Goal: Information Seeking & Learning: Understand process/instructions

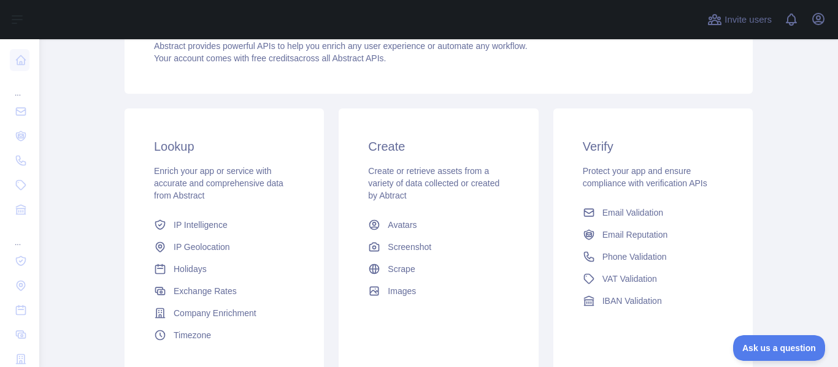
scroll to position [123, 0]
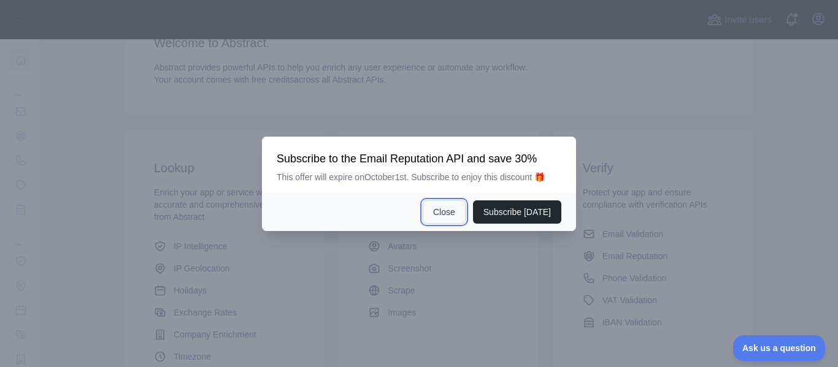
click at [434, 210] on button "Close" at bounding box center [444, 212] width 43 height 23
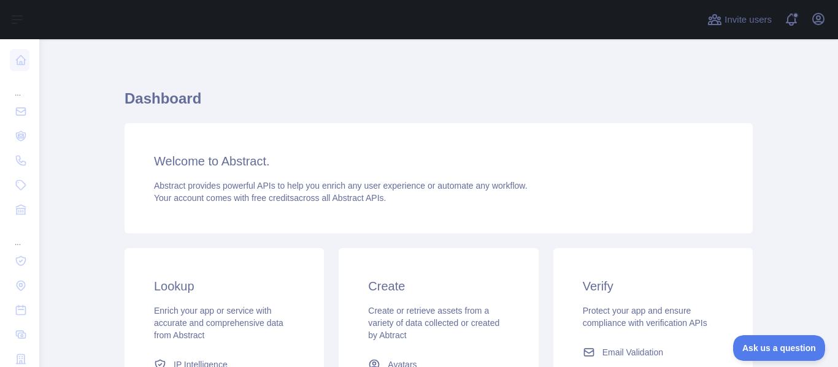
scroll to position [0, 0]
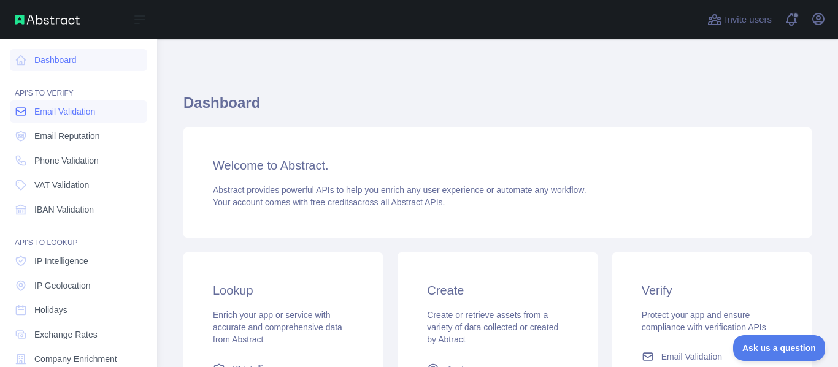
click at [58, 115] on span "Email Validation" at bounding box center [64, 112] width 61 height 12
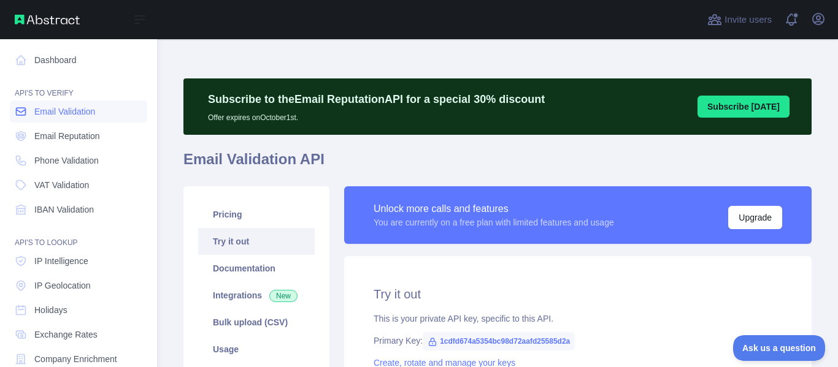
click at [82, 110] on span "Email Validation" at bounding box center [64, 112] width 61 height 12
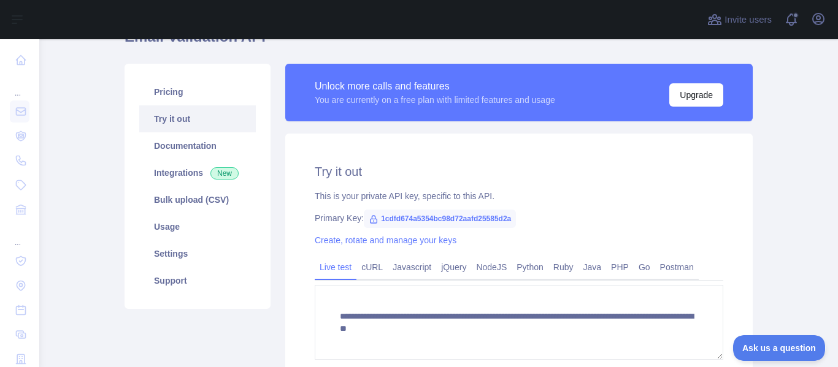
scroll to position [184, 0]
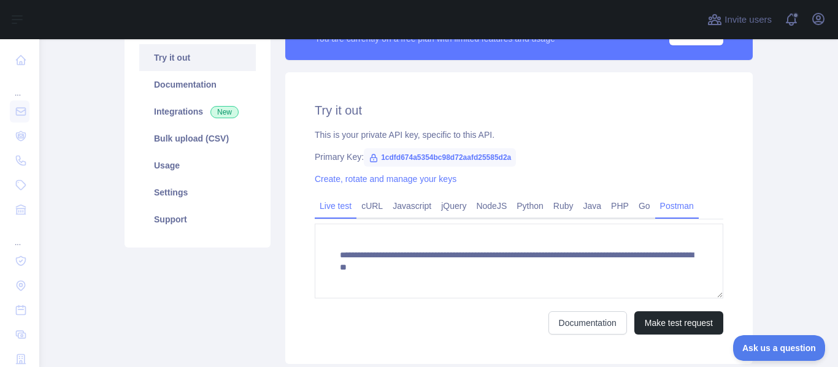
click at [668, 212] on link "Postman" at bounding box center [677, 206] width 44 height 20
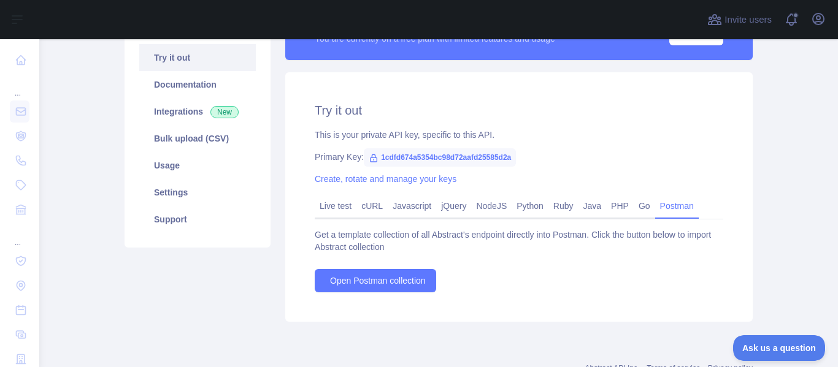
click at [534, 249] on div "Get a template collection of all Abstract's endpoint directly into Postman. Cli…" at bounding box center [519, 241] width 409 height 25
click at [353, 245] on div "Get a template collection of all Abstract's endpoint directly into Postman. Cli…" at bounding box center [519, 241] width 409 height 25
click at [358, 234] on div "Get a template collection of all Abstract's endpoint directly into Postman. Cli…" at bounding box center [519, 241] width 409 height 25
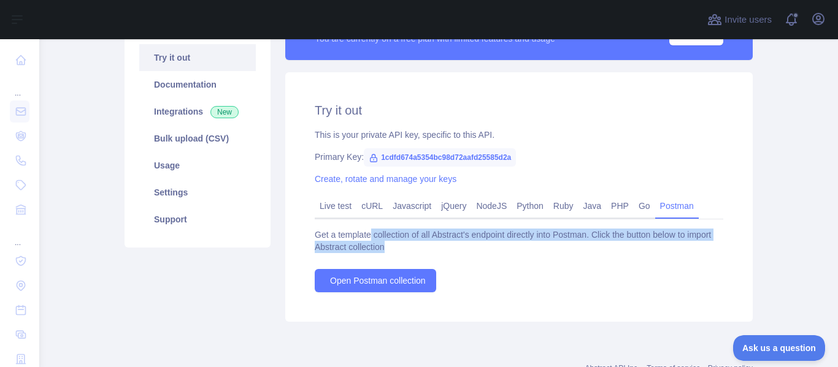
drag, startPoint x: 364, startPoint y: 234, endPoint x: 678, endPoint y: 245, distance: 313.6
click at [678, 245] on div "Get a template collection of all Abstract's endpoint directly into Postman. Cli…" at bounding box center [519, 241] width 409 height 25
click at [677, 245] on div "Get a template collection of all Abstract's endpoint directly into Postman. Cli…" at bounding box center [519, 241] width 409 height 25
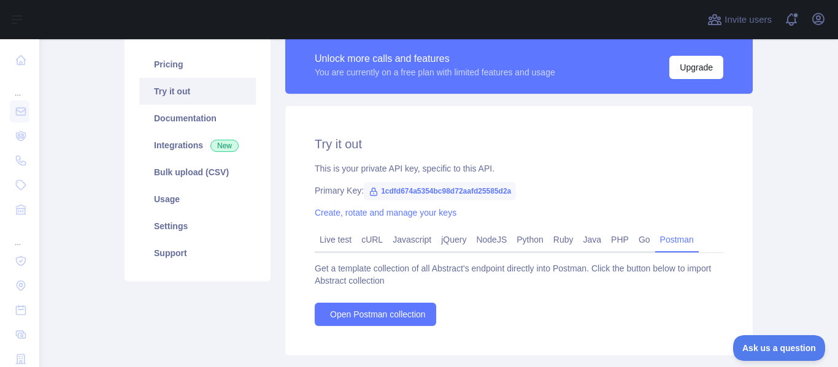
scroll to position [123, 0]
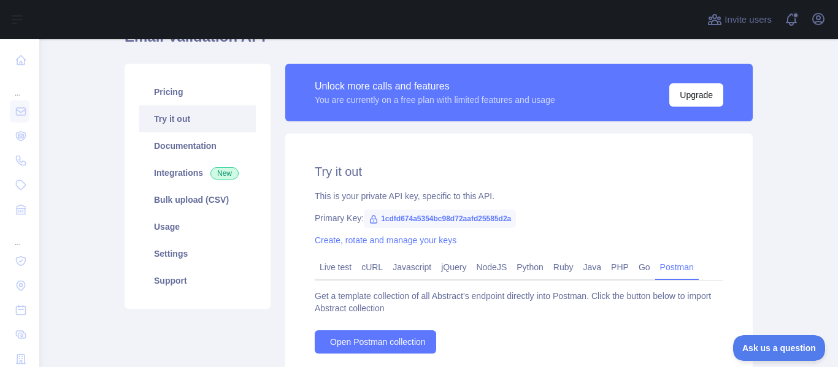
click at [475, 160] on div "Try it out This is your private API key, specific to this API. Primary Key: 1cd…" at bounding box center [518, 259] width 467 height 250
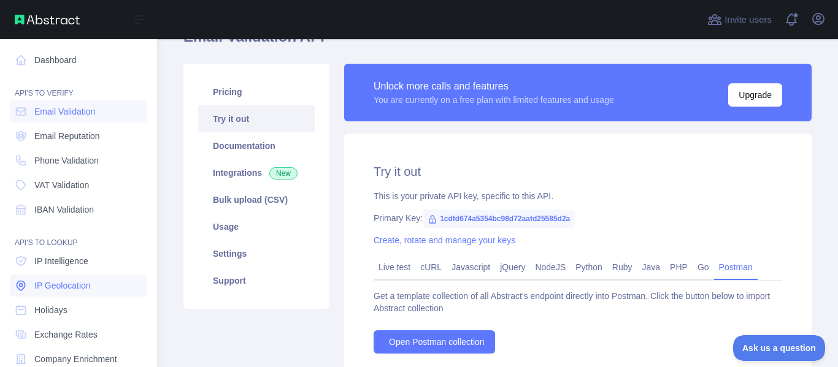
click at [79, 285] on span "IP Geolocation" at bounding box center [62, 286] width 56 height 12
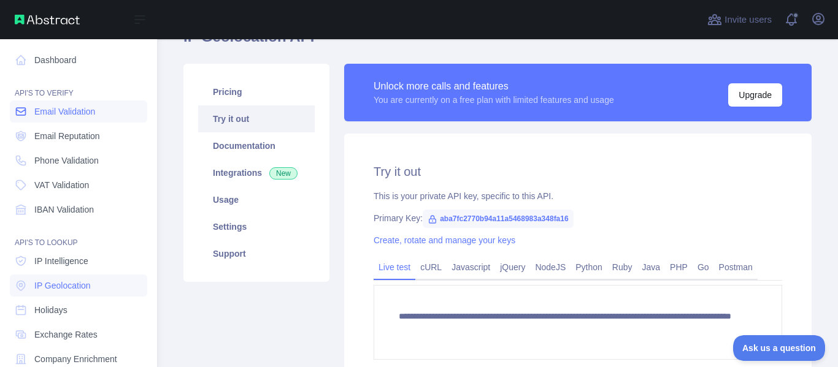
click at [96, 119] on link "Email Validation" at bounding box center [78, 112] width 137 height 22
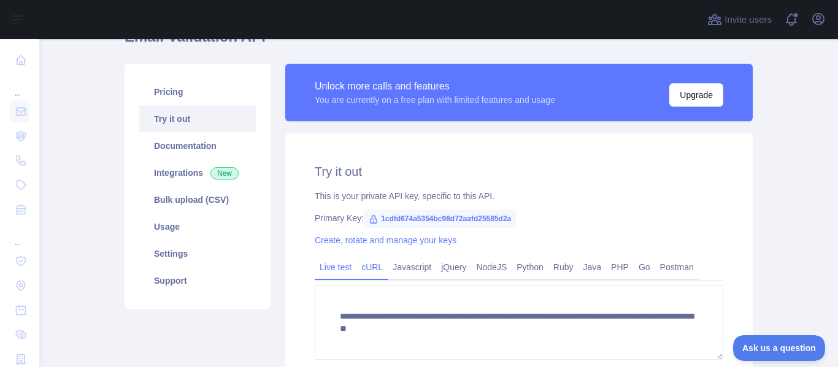
click at [374, 263] on link "cURL" at bounding box center [371, 268] width 31 height 20
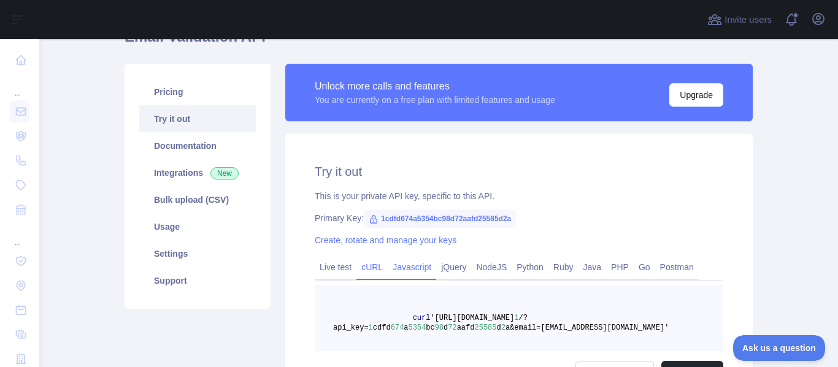
click at [399, 269] on link "Javascript" at bounding box center [412, 268] width 48 height 20
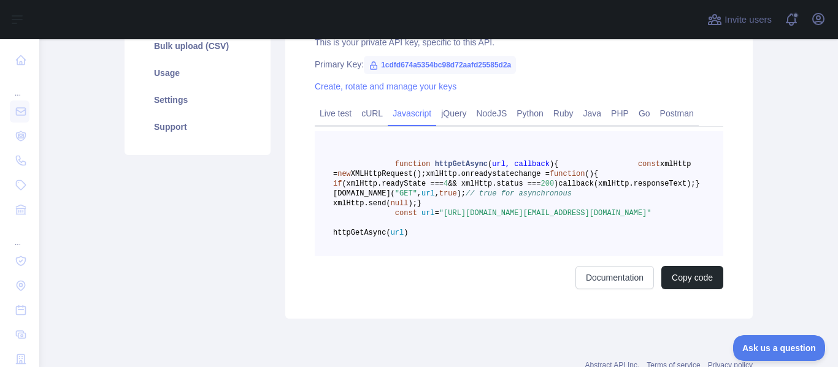
scroll to position [307, 0]
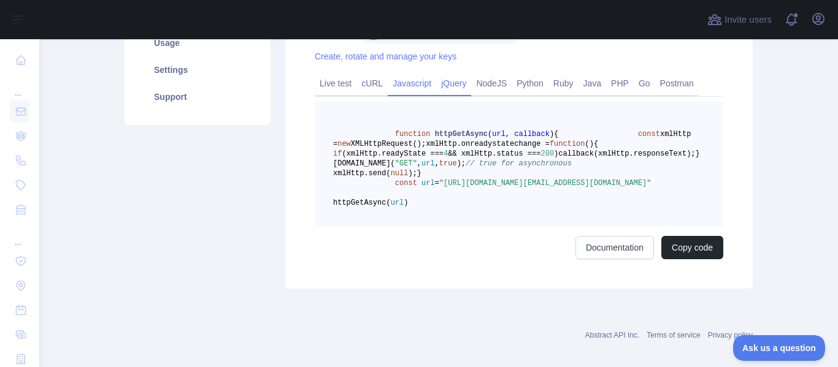
click at [453, 88] on link "jQuery" at bounding box center [453, 84] width 35 height 20
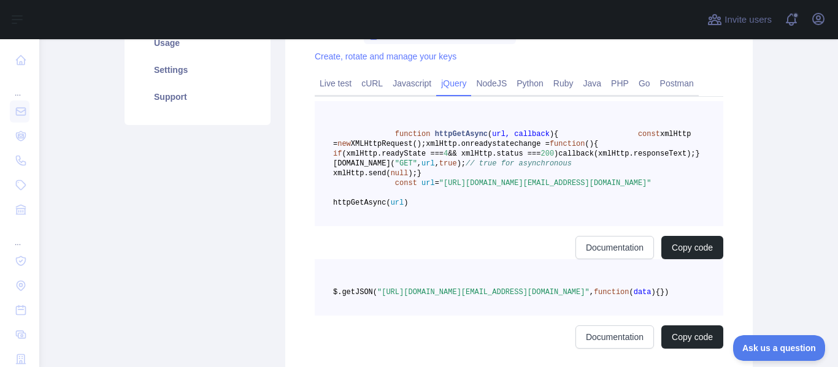
scroll to position [280, 0]
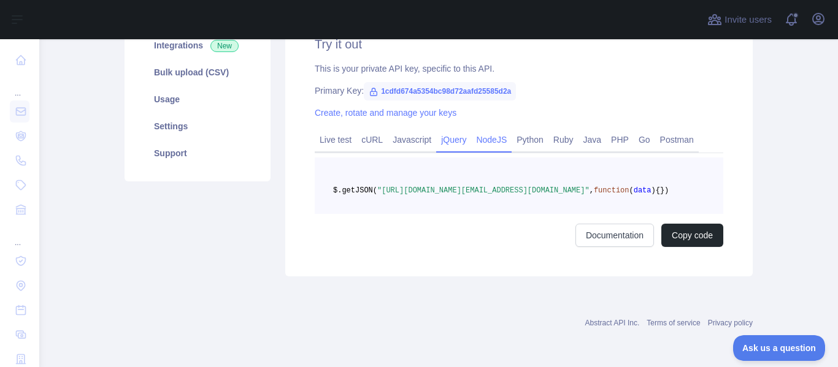
click at [491, 130] on link "NodeJS" at bounding box center [491, 140] width 40 height 20
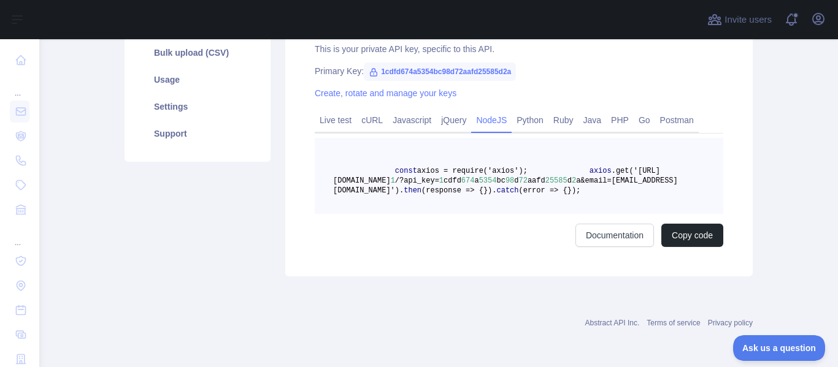
click at [510, 193] on pre "const axios = require('axios'); axios .get('[URL][DOMAIN_NAME] 1 /?api_key= 1 c…" at bounding box center [519, 176] width 409 height 76
click at [520, 110] on link "Python" at bounding box center [530, 120] width 37 height 20
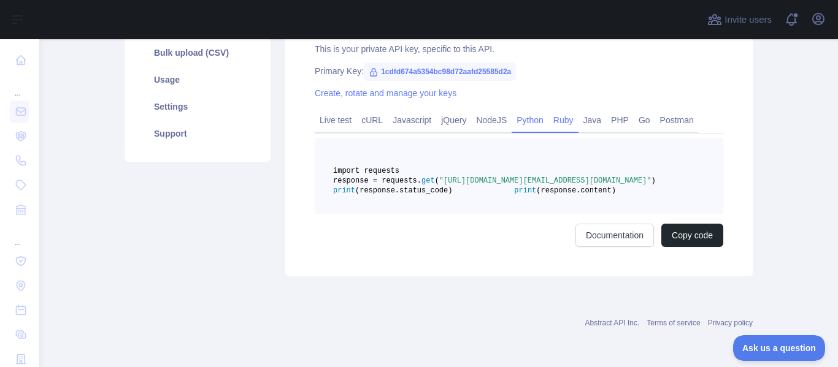
click at [558, 111] on link "Ruby" at bounding box center [563, 120] width 30 height 20
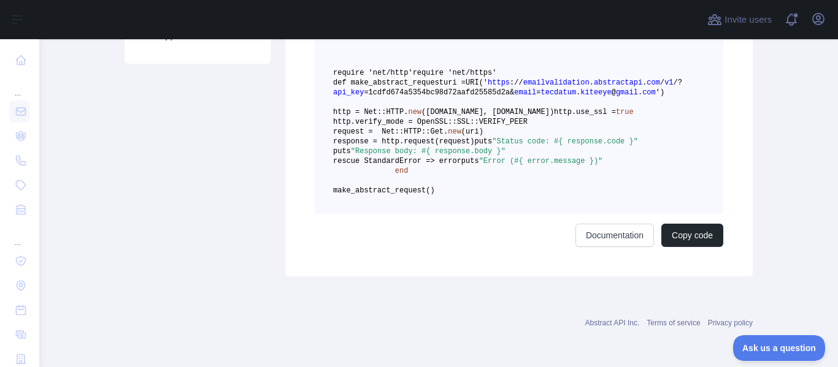
click at [591, 194] on pre "require 'net/http' require 'net/https' def make_abstract_request uri = URI(' ht…" at bounding box center [519, 127] width 409 height 174
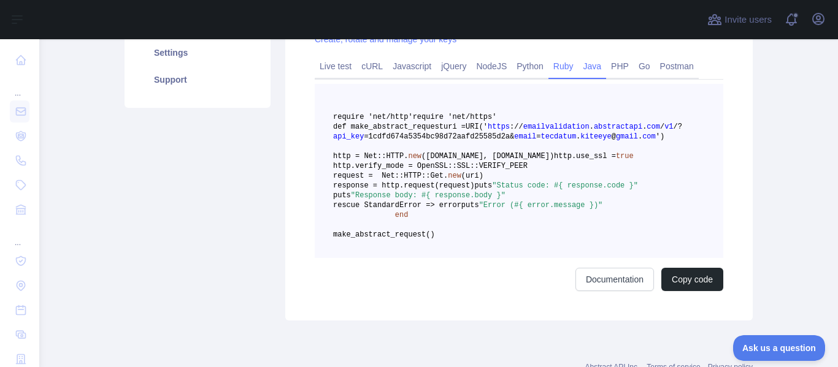
click at [588, 71] on link "Java" at bounding box center [592, 66] width 28 height 20
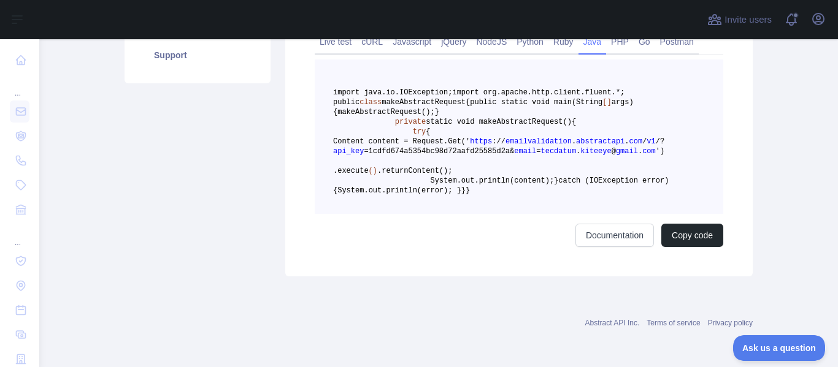
click at [461, 195] on span "out.println(error); }" at bounding box center [415, 190] width 93 height 9
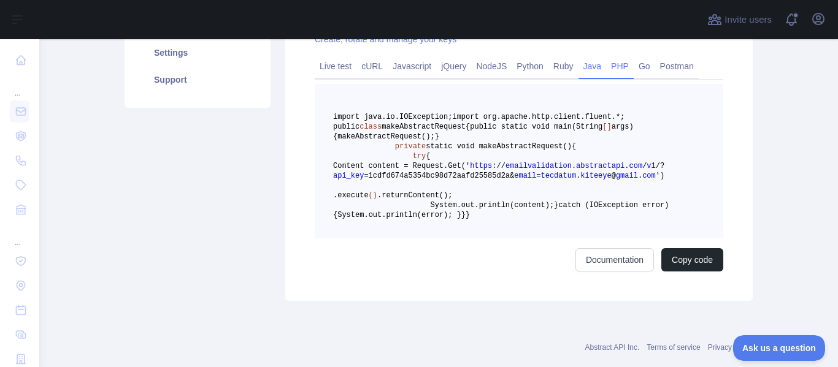
click at [615, 61] on link "PHP" at bounding box center [620, 66] width 28 height 20
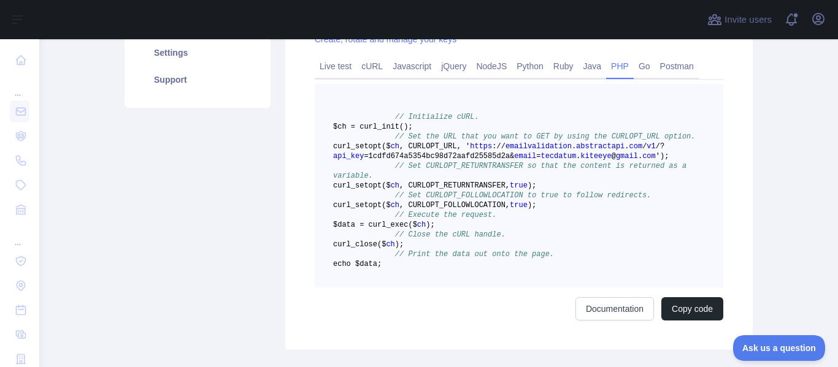
click at [605, 236] on pre "// Initialize cURL. $ch = curl _init() ; // Set the URL that you want to GET by…" at bounding box center [519, 186] width 409 height 204
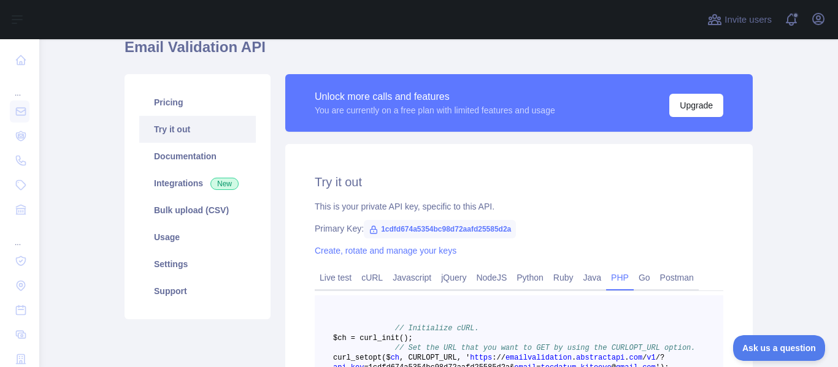
scroll to position [79, 0]
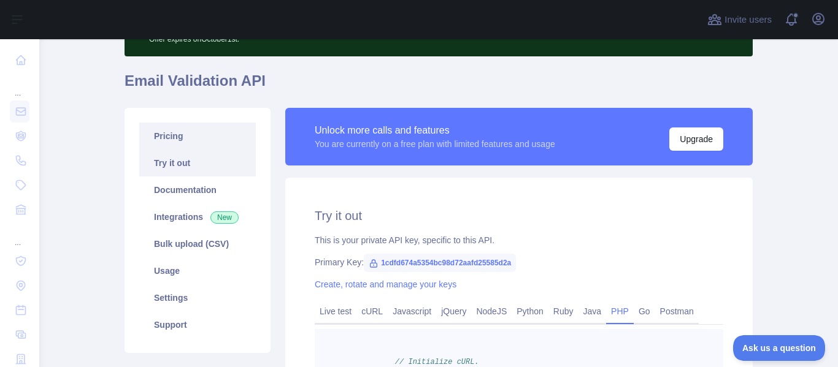
click at [167, 130] on link "Pricing" at bounding box center [197, 136] width 117 height 27
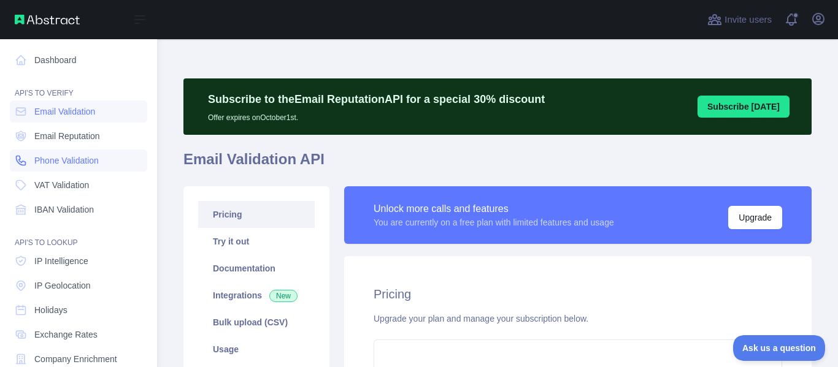
click at [99, 160] on span "Phone Validation" at bounding box center [66, 161] width 64 height 12
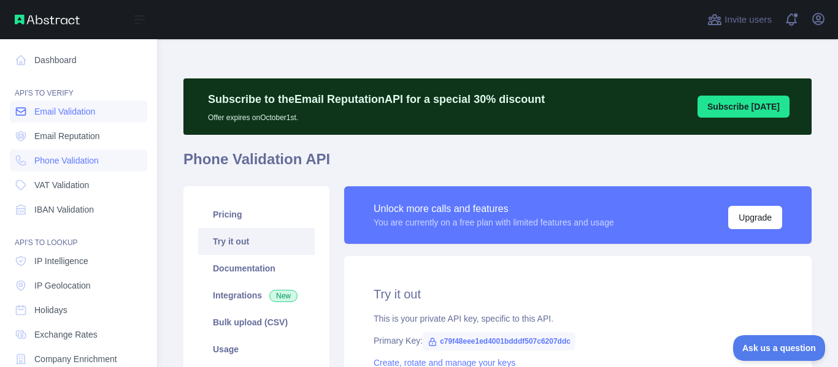
click at [82, 112] on span "Email Validation" at bounding box center [64, 112] width 61 height 12
click at [107, 163] on link "Phone Validation" at bounding box center [78, 161] width 137 height 22
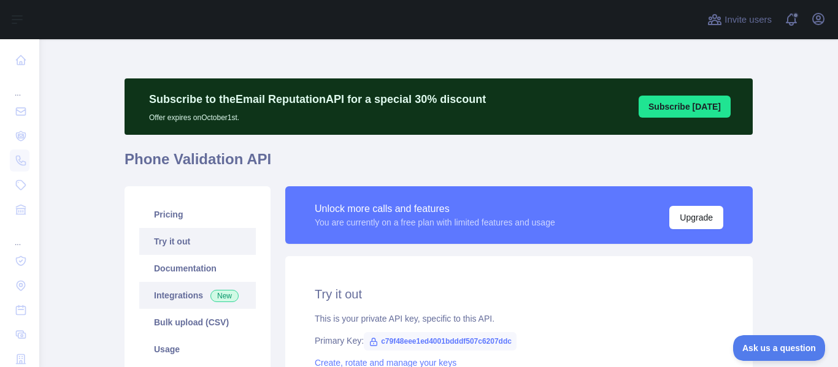
click at [186, 296] on link "Integrations New" at bounding box center [197, 295] width 117 height 27
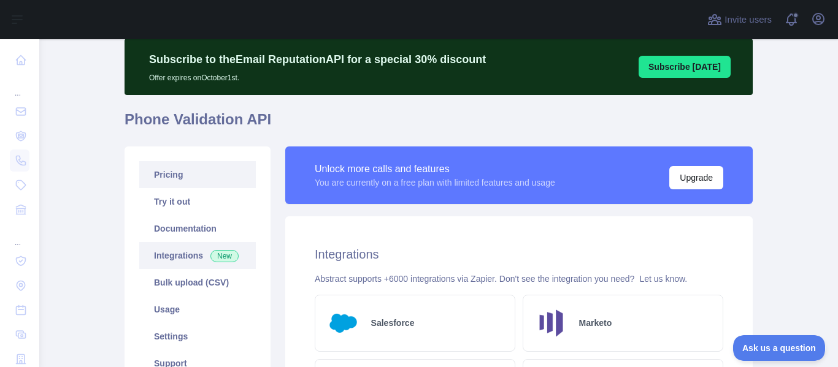
scroll to position [61, 0]
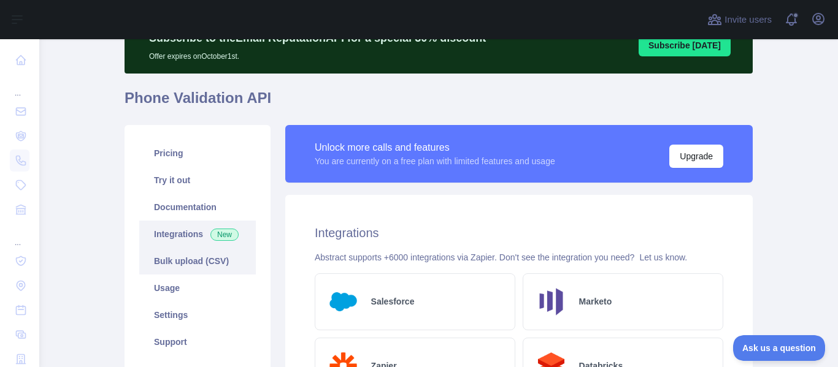
click at [172, 263] on link "Bulk upload (CSV)" at bounding box center [197, 261] width 117 height 27
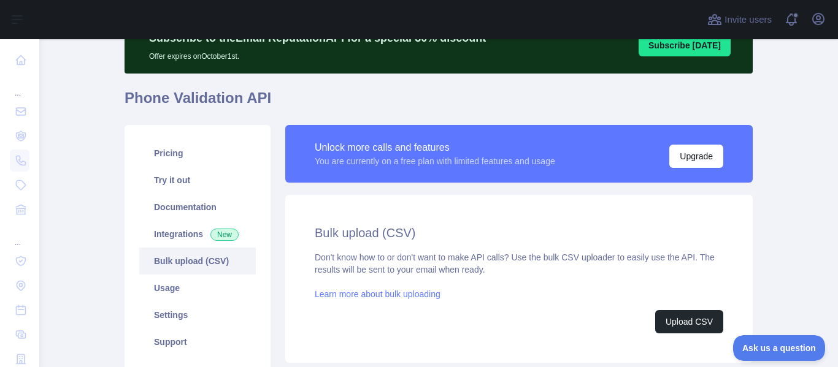
click at [498, 290] on div "Don't know how to or don't want to make API calls? Use the bulk CSV uploader to…" at bounding box center [519, 293] width 409 height 82
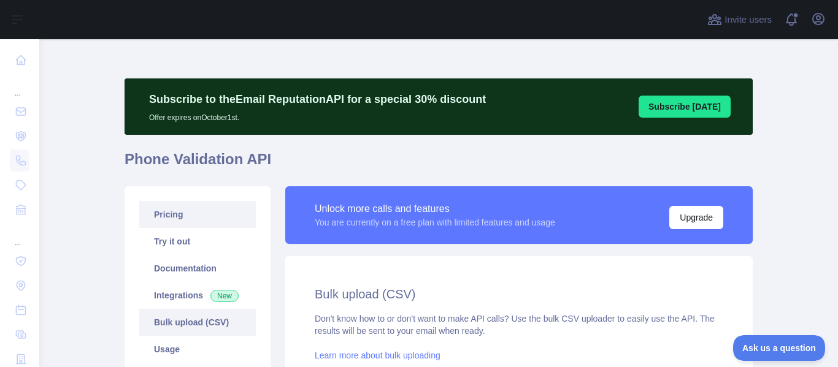
drag, startPoint x: 159, startPoint y: 215, endPoint x: 150, endPoint y: 217, distance: 9.4
click at [161, 216] on link "Pricing" at bounding box center [197, 214] width 117 height 27
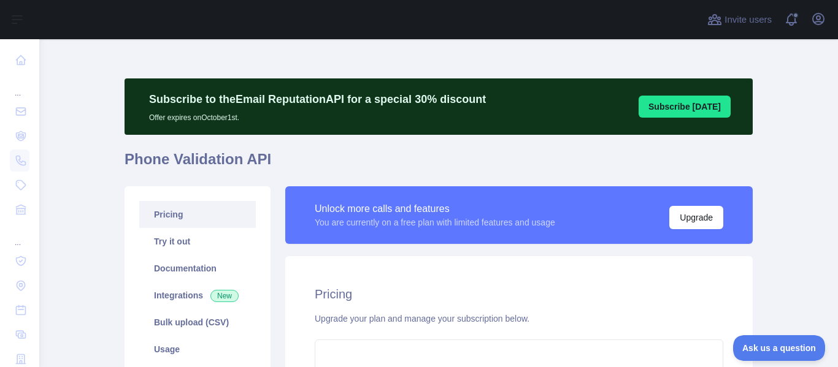
click at [437, 148] on div "Subscribe to the Email Reputation API for a special 30 % discount Offer expires…" at bounding box center [439, 298] width 628 height 438
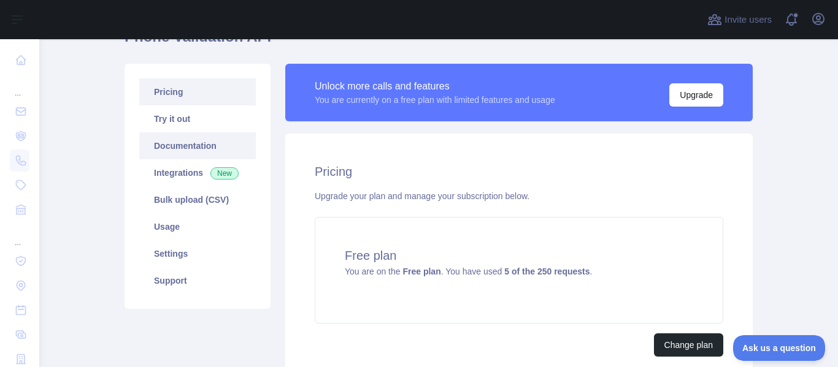
scroll to position [61, 0]
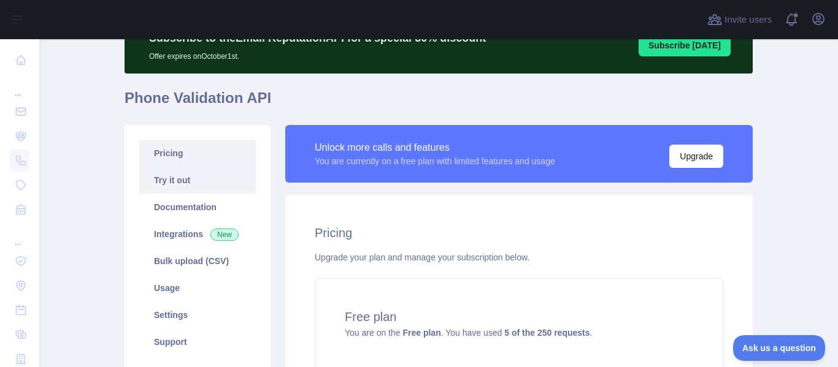
click at [205, 183] on link "Try it out" at bounding box center [197, 180] width 117 height 27
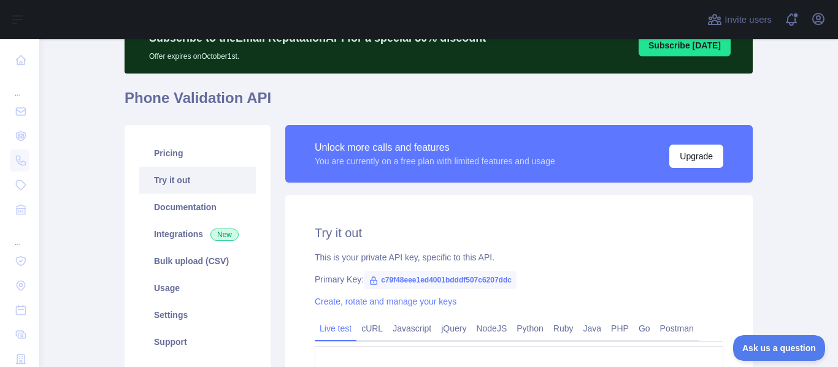
scroll to position [123, 0]
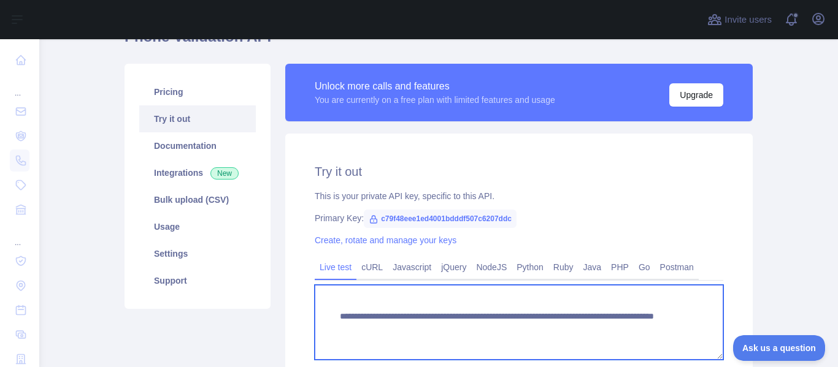
drag, startPoint x: 601, startPoint y: 327, endPoint x: 321, endPoint y: 318, distance: 279.9
click at [321, 318] on textarea "**********" at bounding box center [519, 322] width 409 height 75
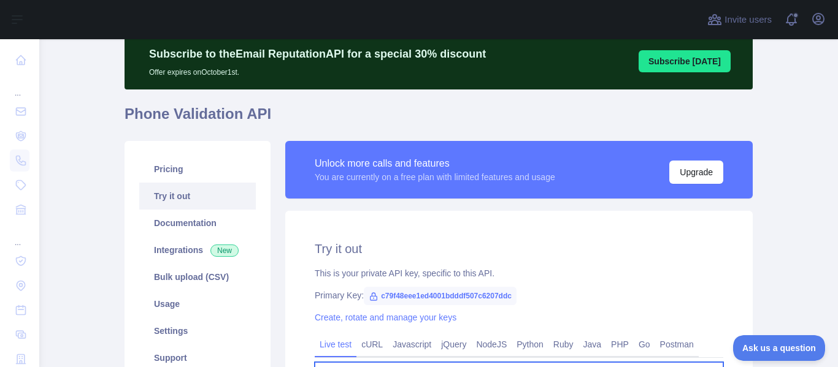
scroll to position [0, 0]
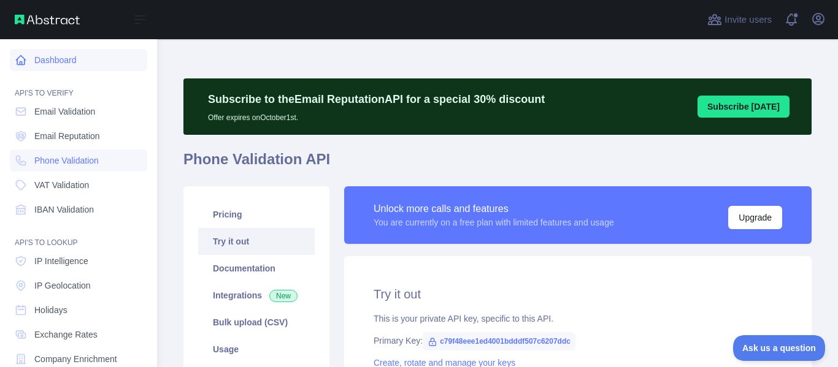
click at [73, 56] on link "Dashboard" at bounding box center [78, 60] width 137 height 22
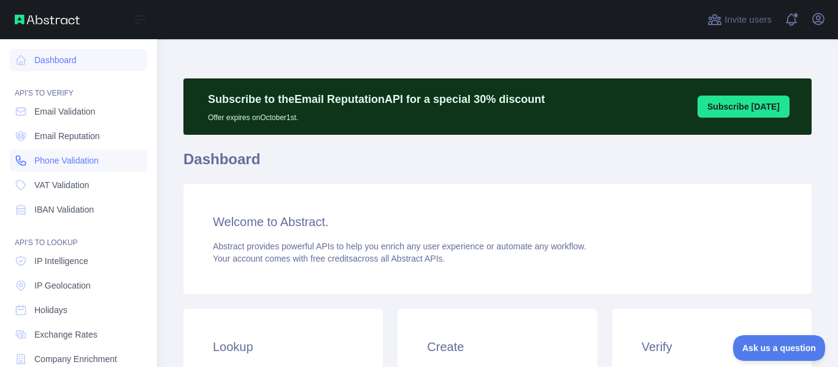
click at [98, 155] on span "Phone Validation" at bounding box center [66, 161] width 64 height 12
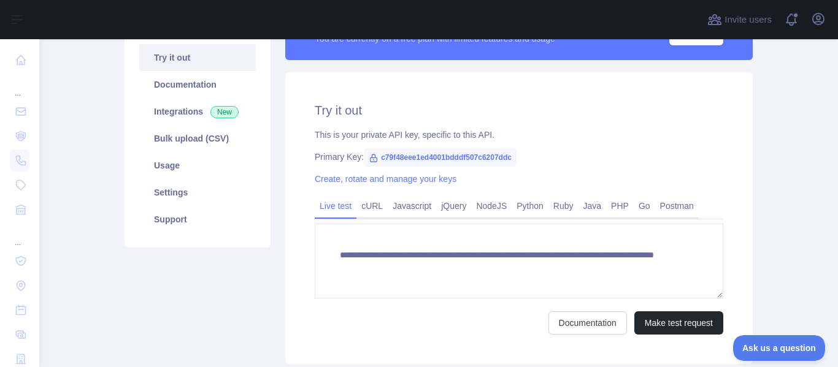
scroll to position [245, 0]
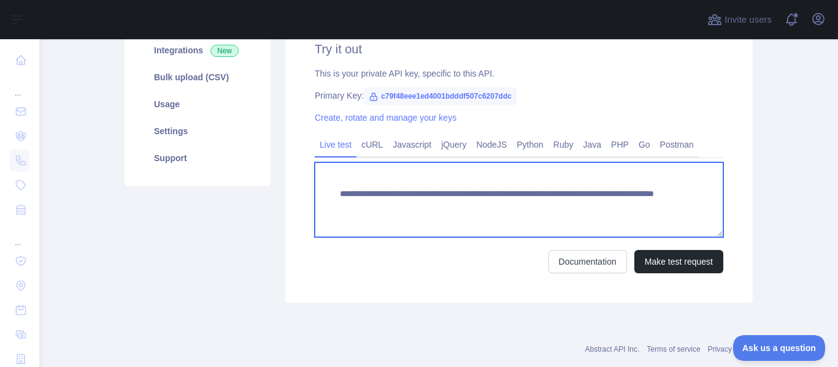
click at [609, 209] on textarea "**********" at bounding box center [519, 200] width 409 height 75
drag, startPoint x: 615, startPoint y: 205, endPoint x: 331, endPoint y: 185, distance: 284.8
click at [331, 185] on textarea "**********" at bounding box center [519, 200] width 409 height 75
click at [574, 192] on textarea "**********" at bounding box center [519, 200] width 409 height 75
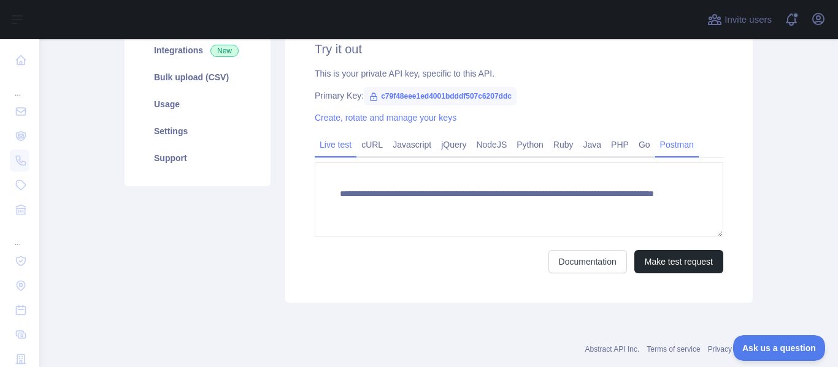
click at [655, 147] on link "Postman" at bounding box center [677, 145] width 44 height 20
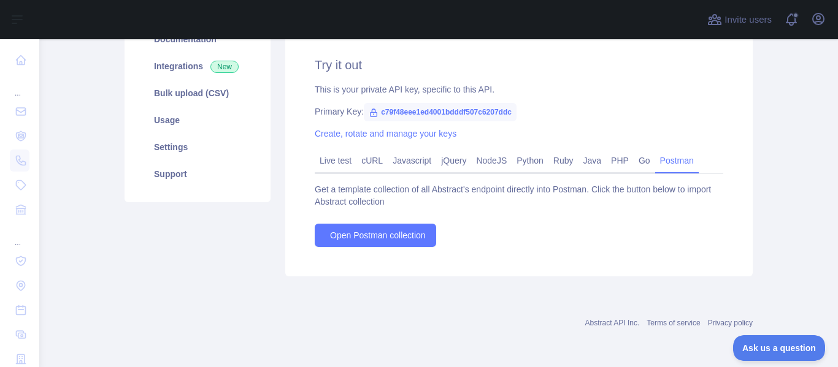
scroll to position [229, 0]
click at [358, 159] on link "cURL" at bounding box center [371, 161] width 31 height 20
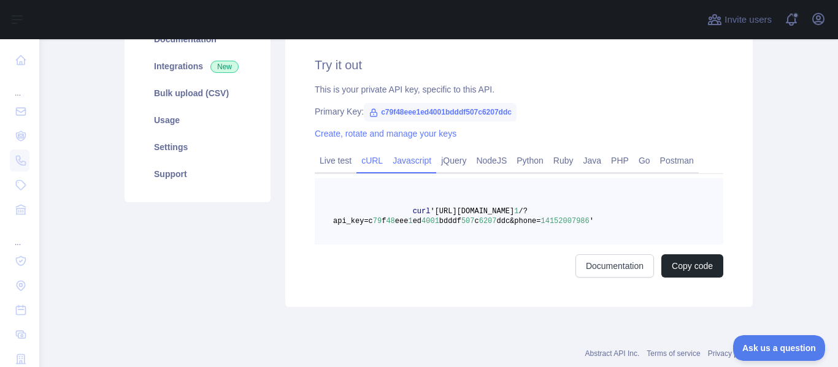
click at [394, 161] on link "Javascript" at bounding box center [412, 161] width 48 height 20
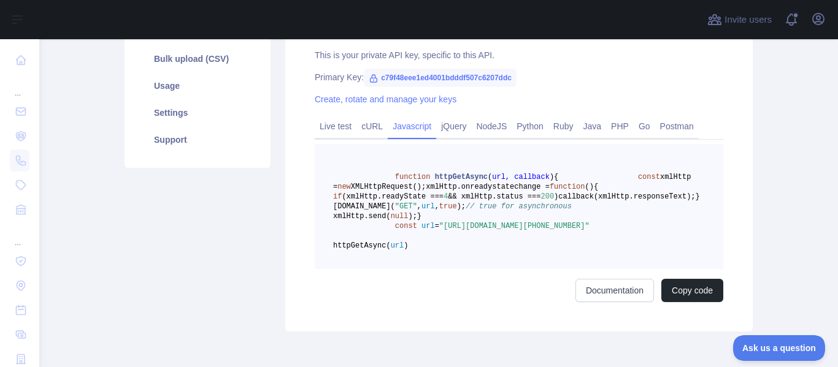
scroll to position [291, 0]
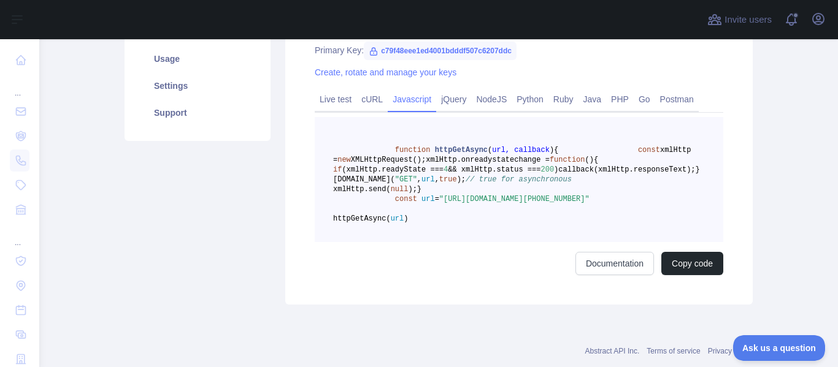
drag, startPoint x: 518, startPoint y: 258, endPoint x: 571, endPoint y: 260, distance: 52.8
click at [571, 242] on pre "function httpGetAsync ( url, callback ) { const xmlHttp = new XMLHttpRequest();…" at bounding box center [519, 179] width 409 height 125
click at [755, 9] on div "Invite users View notifications Open user menu" at bounding box center [766, 19] width 123 height 39
click at [767, 3] on div "Invite users View notifications Open user menu" at bounding box center [766, 19] width 123 height 39
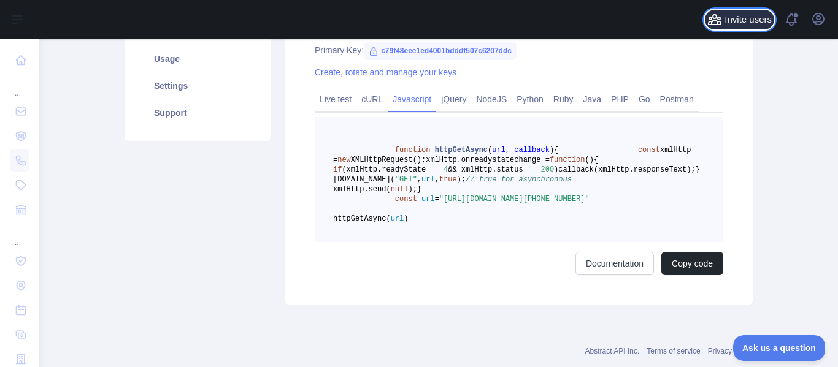
click at [759, 13] on span "Invite users" at bounding box center [747, 20] width 47 height 14
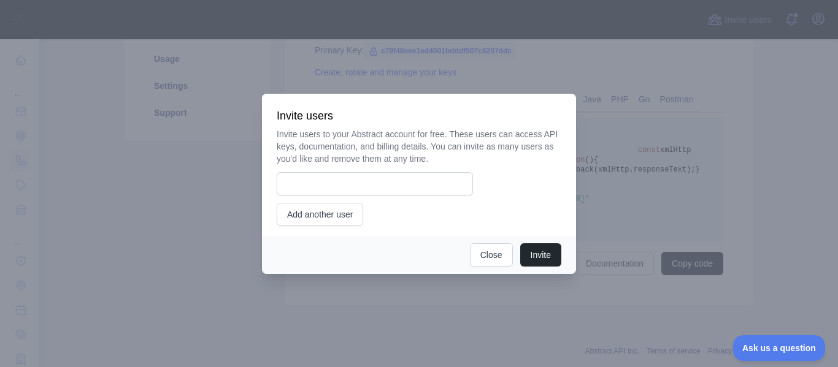
click at [607, 169] on div at bounding box center [419, 183] width 838 height 367
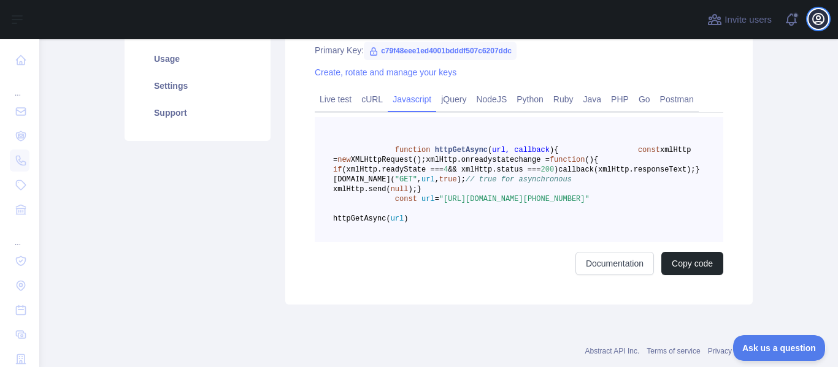
click at [815, 14] on icon "button" at bounding box center [818, 18] width 11 height 11
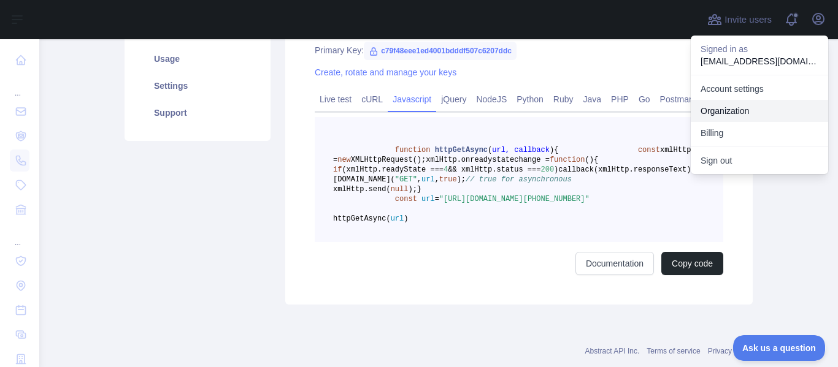
scroll to position [352, 0]
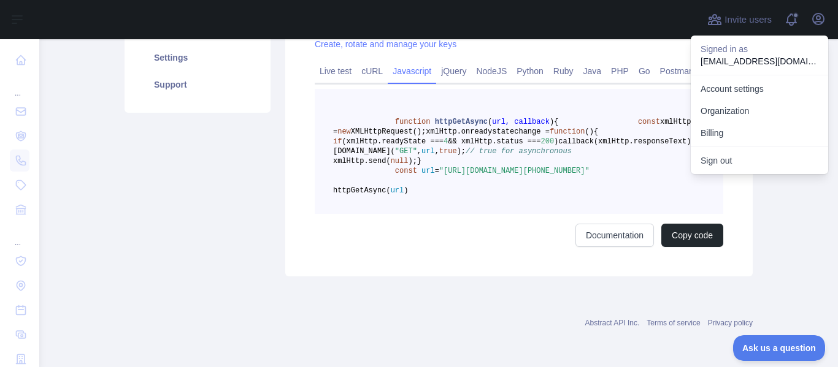
click at [639, 148] on pre "function httpGetAsync ( url, callback ) { const xmlHttp = new XMLHttpRequest();…" at bounding box center [519, 151] width 409 height 125
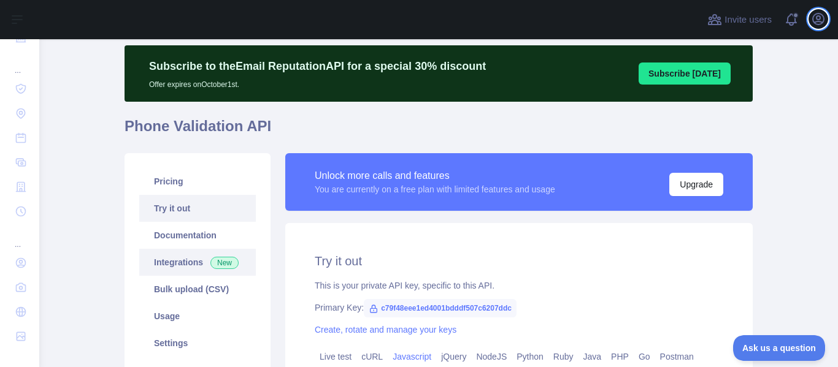
scroll to position [61, 0]
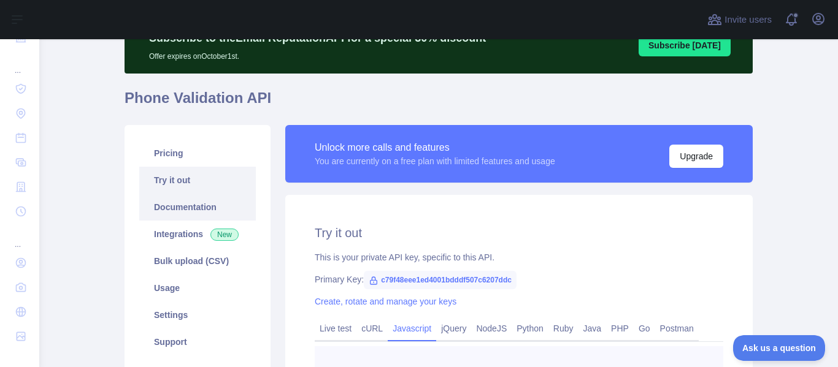
click at [208, 210] on link "Documentation" at bounding box center [197, 207] width 117 height 27
